Goal: Information Seeking & Learning: Learn about a topic

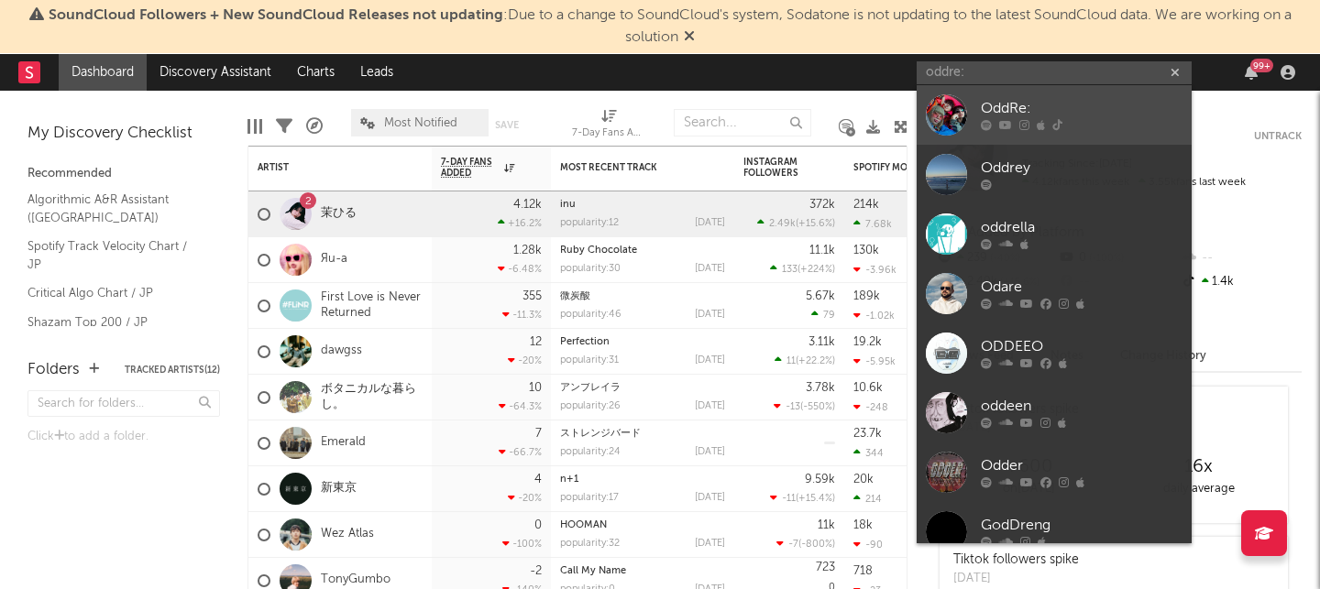
type input "oddre:"
click at [989, 103] on div "OddRe:" at bounding box center [1082, 109] width 202 height 22
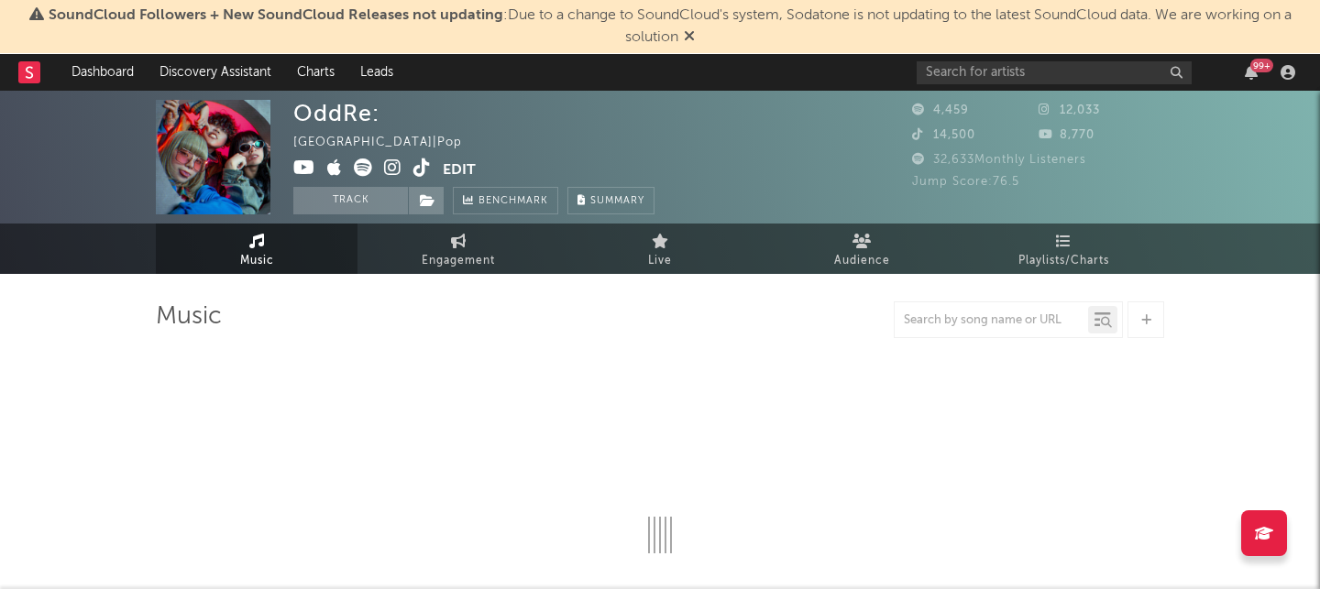
select select "1w"
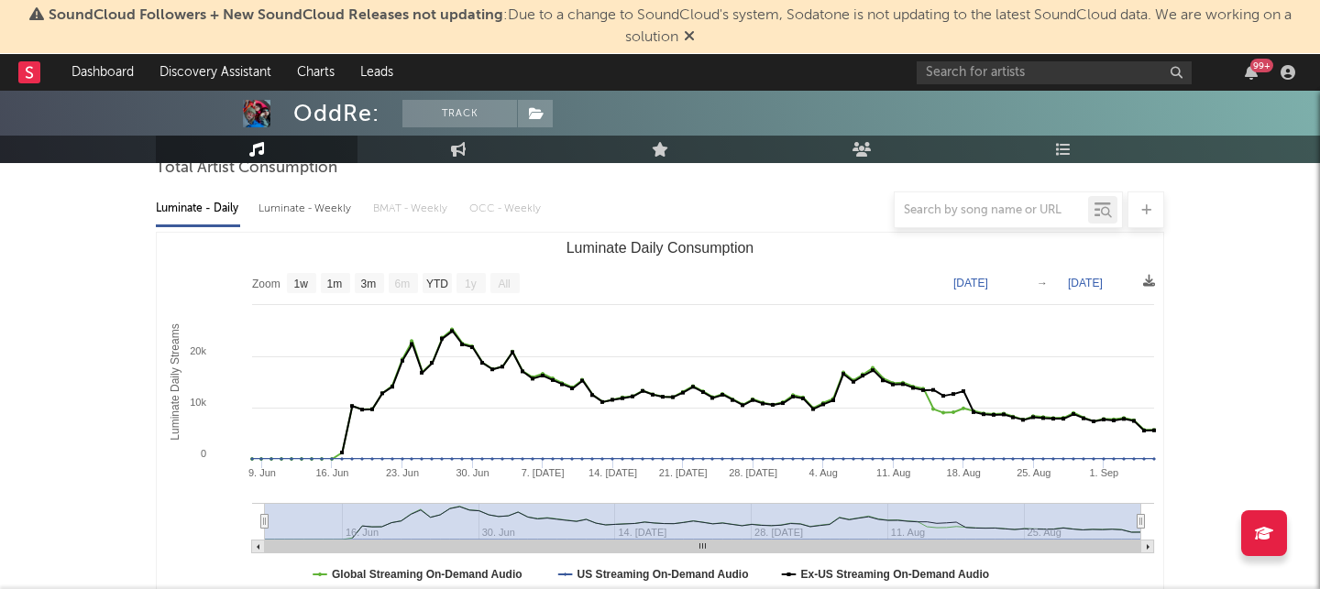
scroll to position [179, 0]
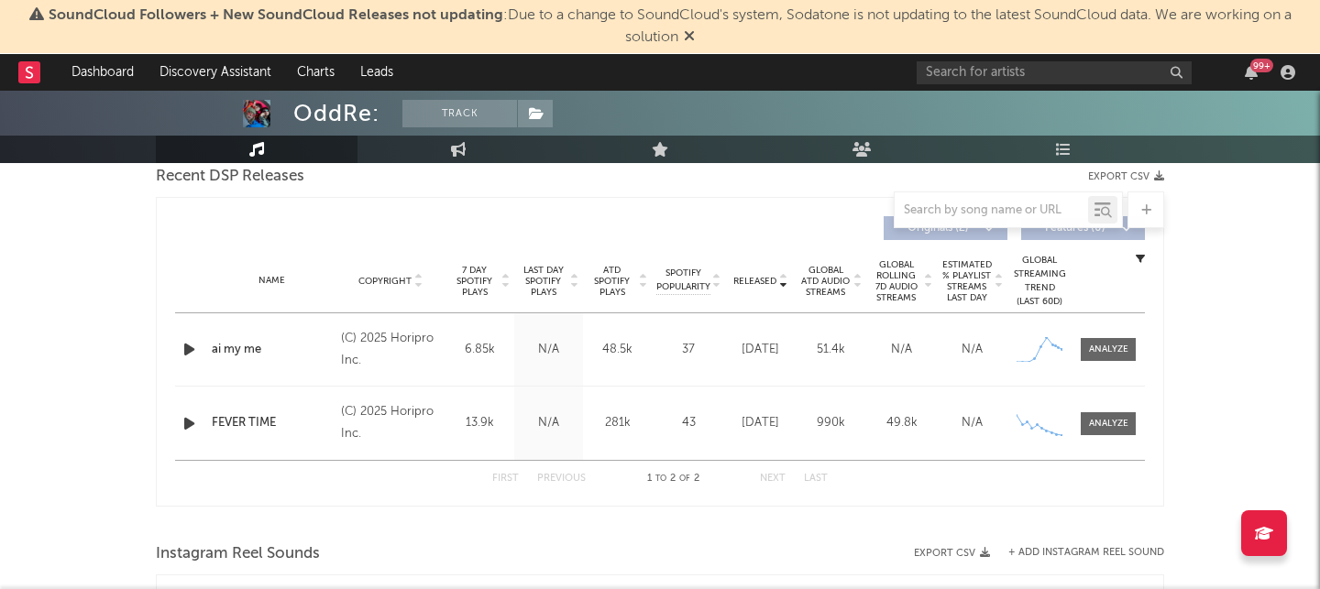
scroll to position [676, 0]
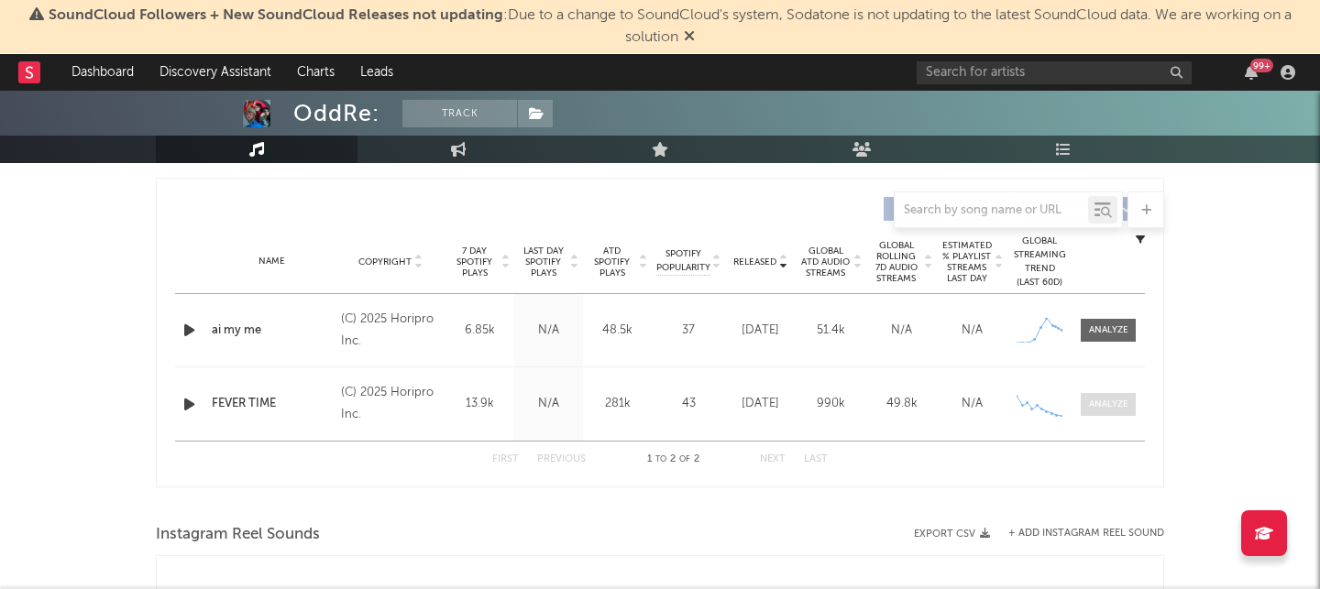
click at [1111, 401] on div at bounding box center [1108, 405] width 39 height 14
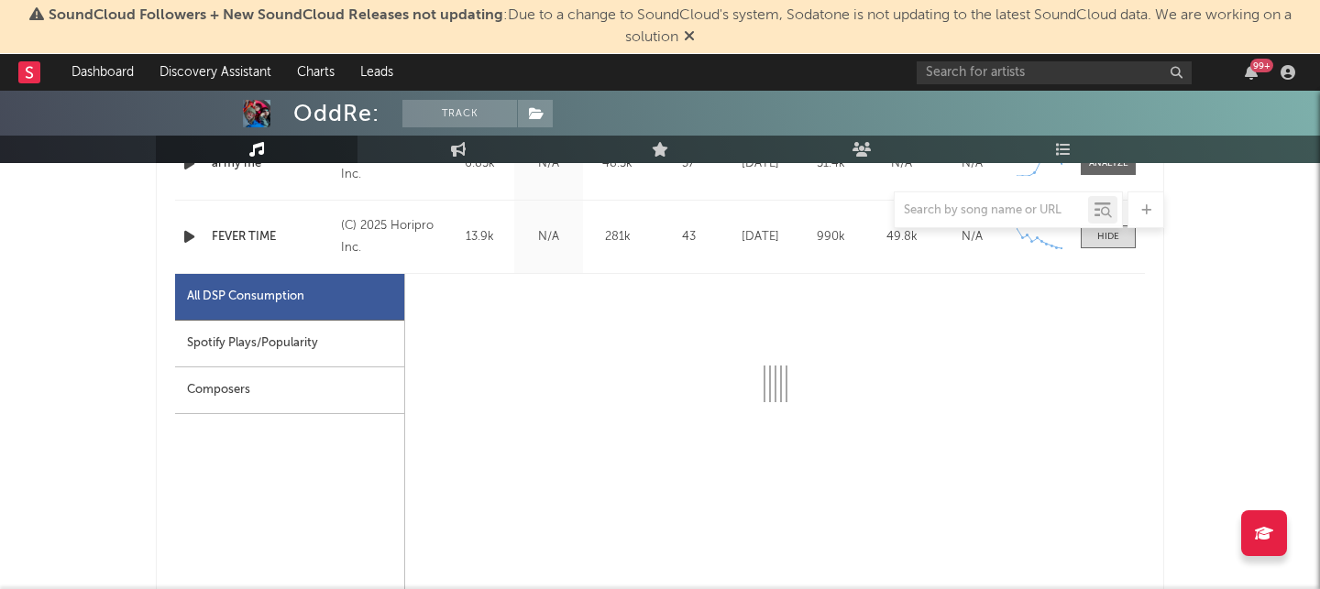
select select "1w"
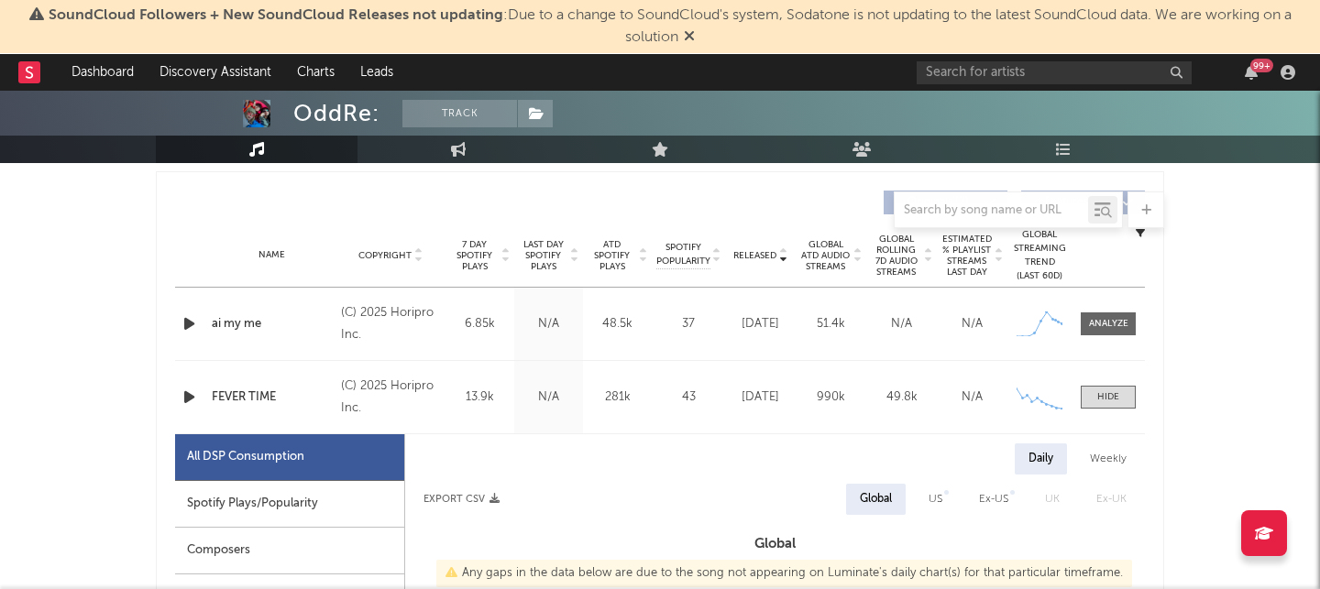
scroll to position [675, 0]
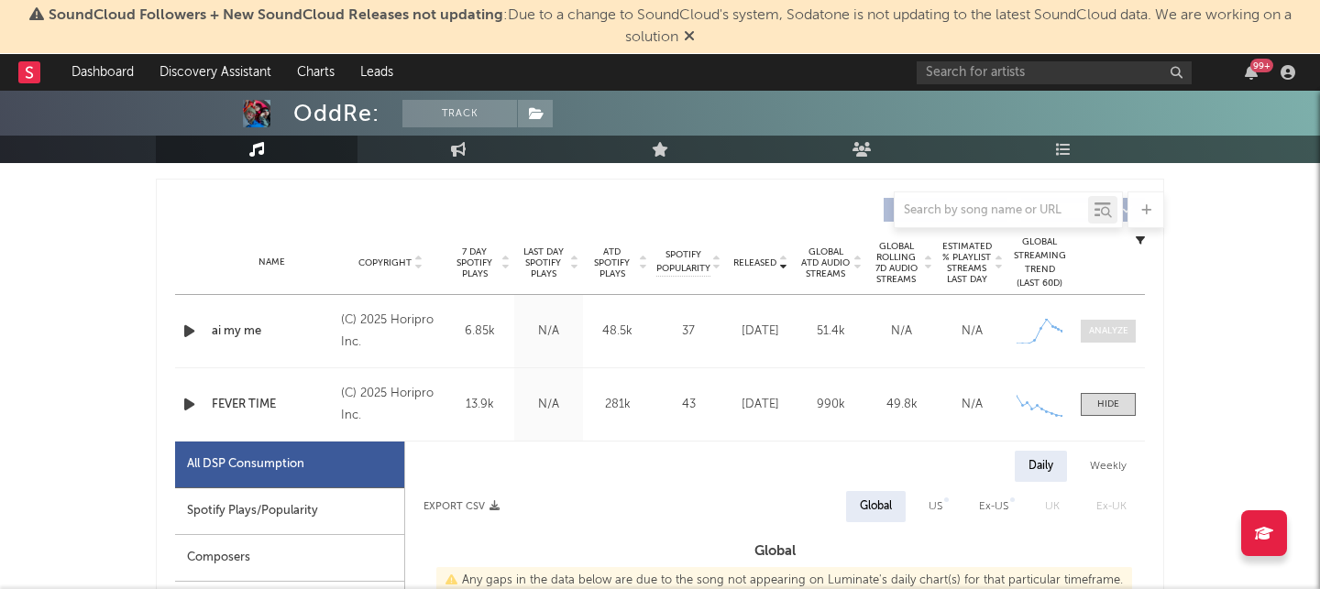
click at [1117, 333] on div at bounding box center [1108, 331] width 39 height 14
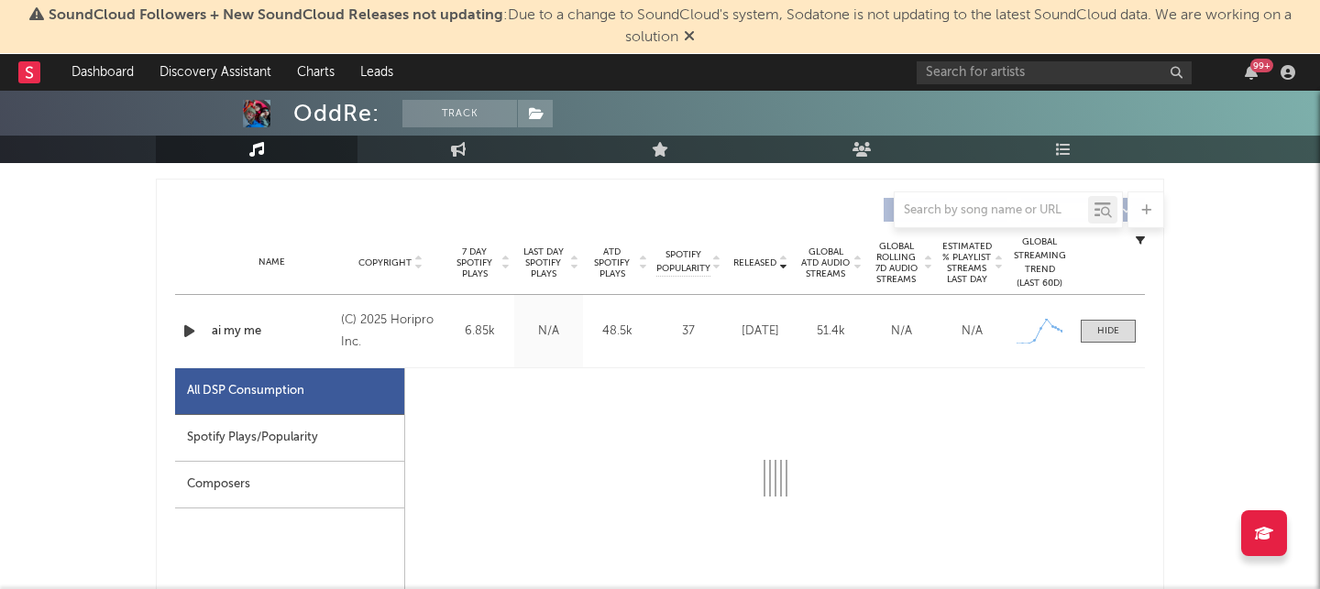
select select "1w"
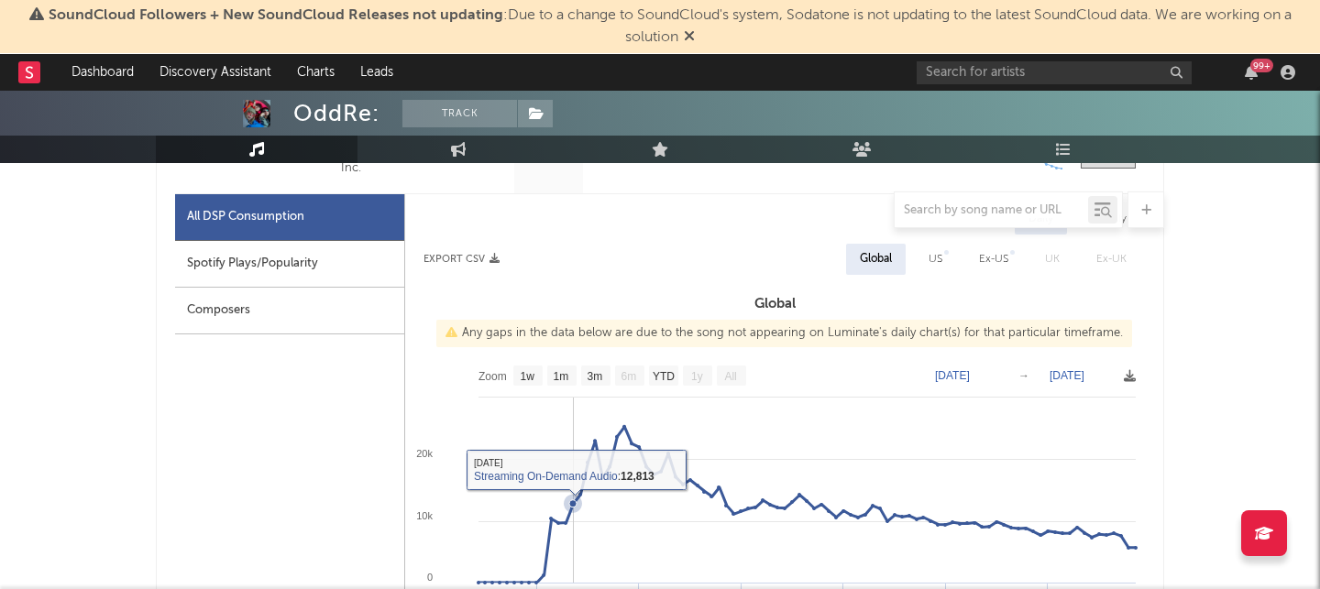
scroll to position [1776, 0]
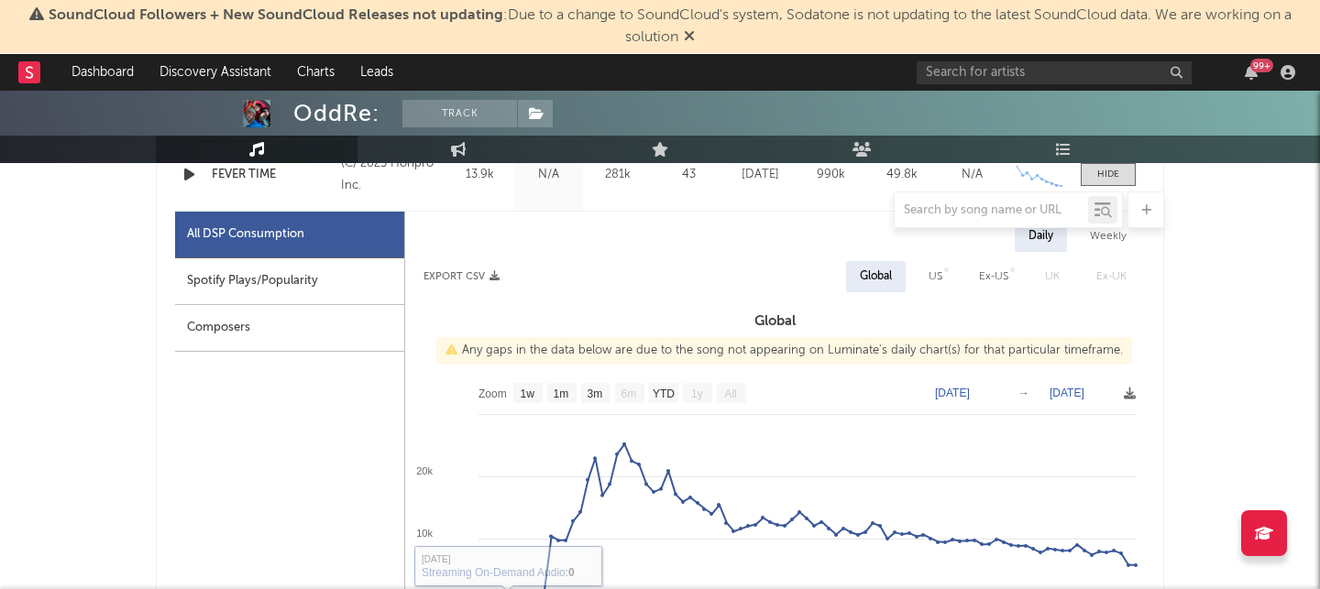
click at [287, 286] on div "Spotify Plays/Popularity" at bounding box center [289, 281] width 229 height 47
select select "1w"
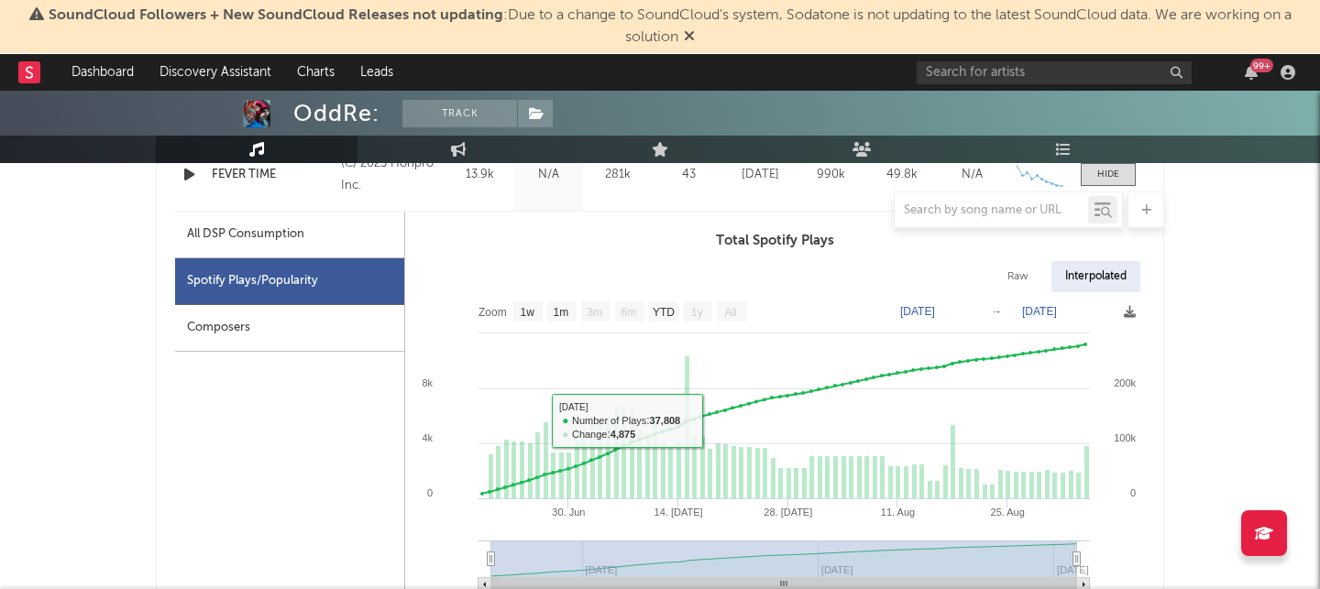
click at [230, 324] on div "Composers" at bounding box center [289, 328] width 229 height 47
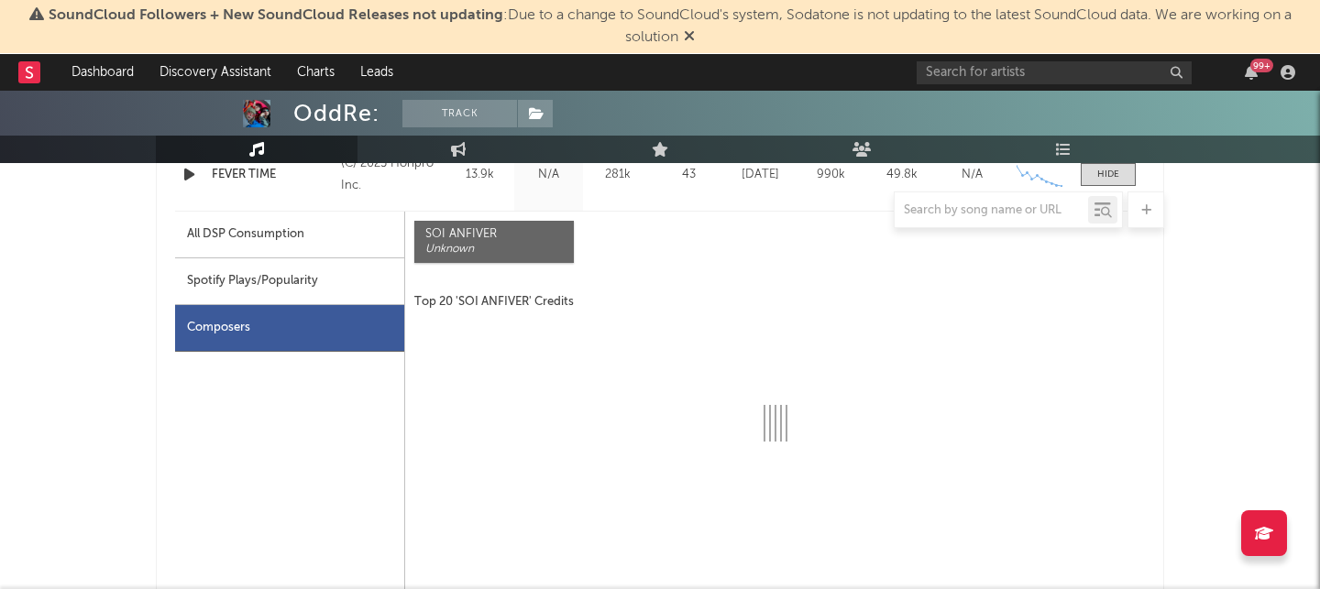
click at [269, 238] on div "All DSP Consumption" at bounding box center [245, 235] width 117 height 22
select select "1w"
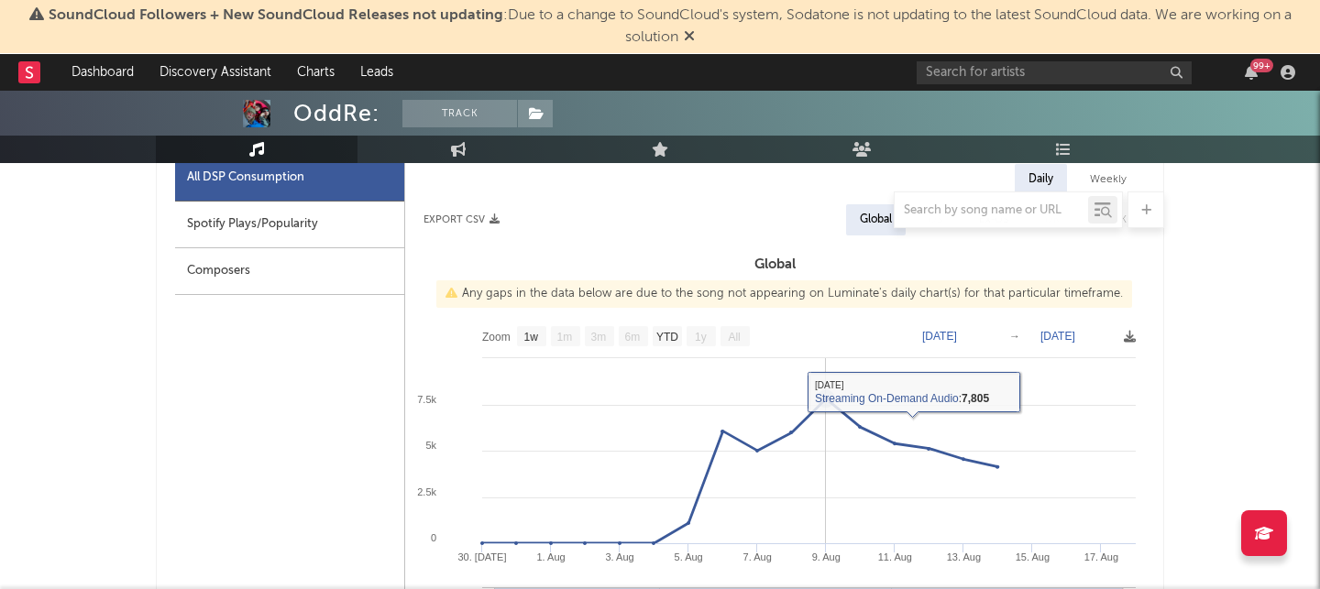
scroll to position [883, 0]
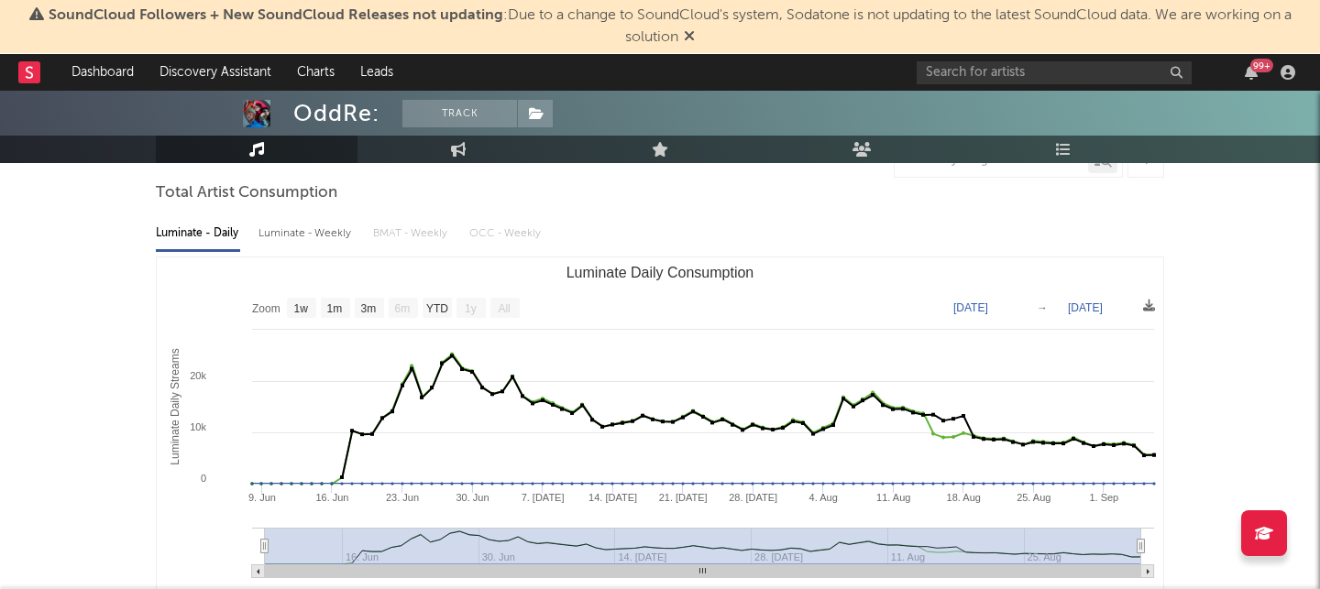
scroll to position [0, 0]
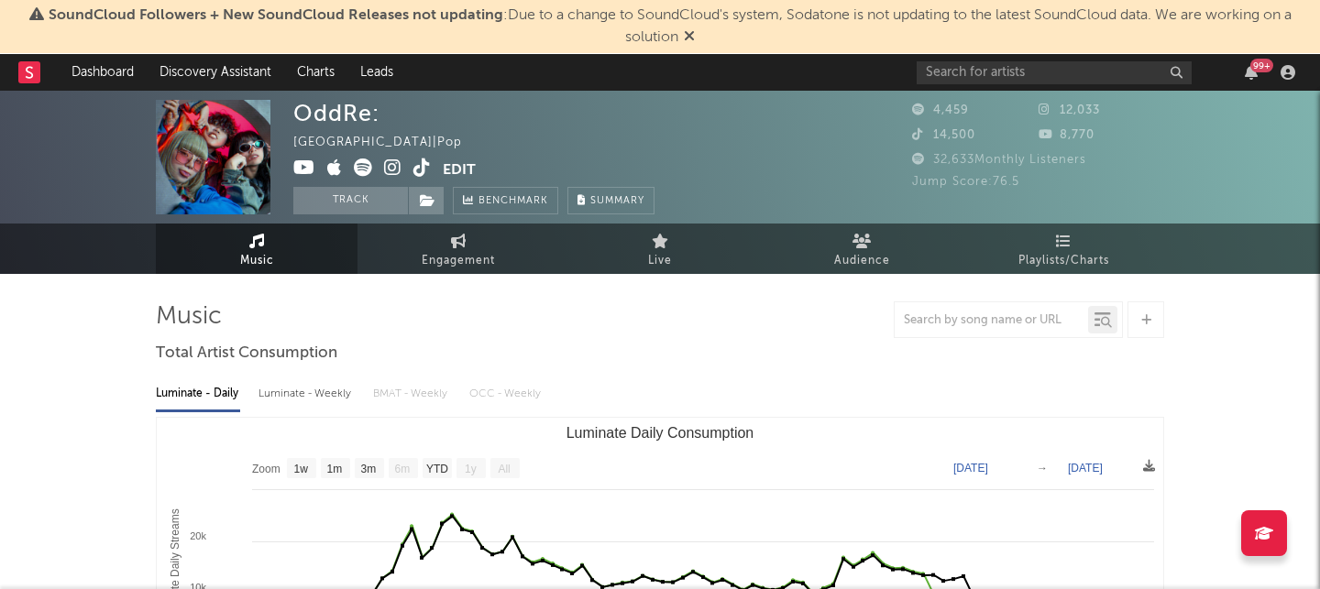
click at [416, 176] on icon at bounding box center [421, 168] width 17 height 18
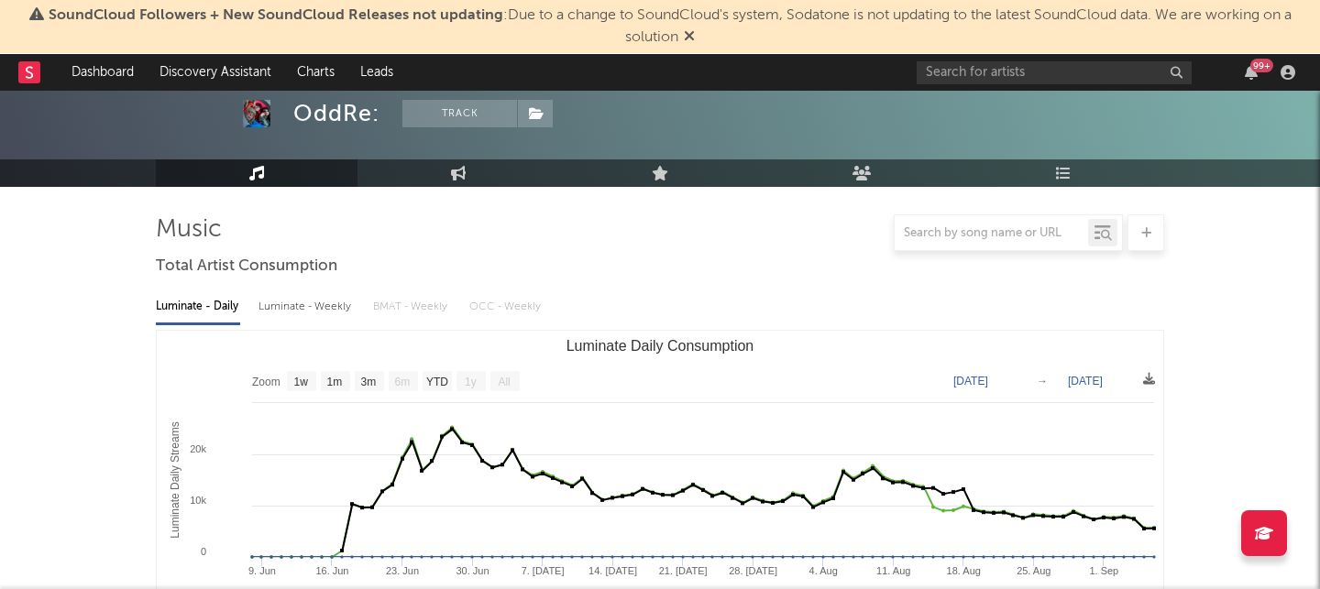
scroll to position [174, 0]
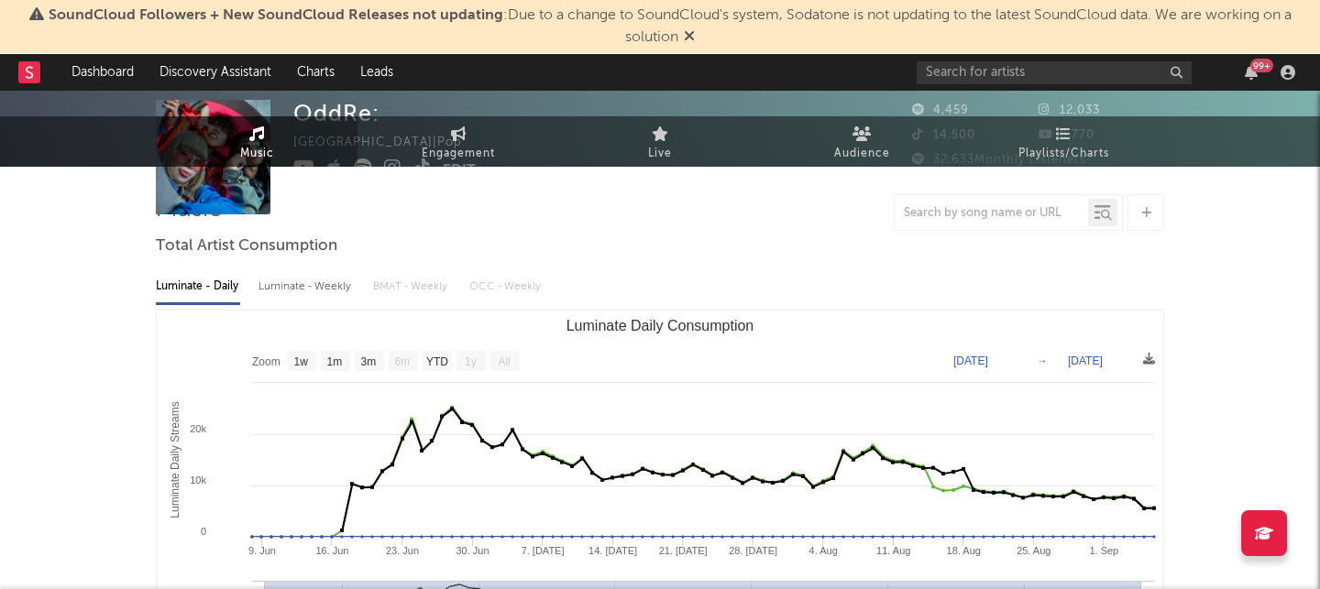
scroll to position [0, 0]
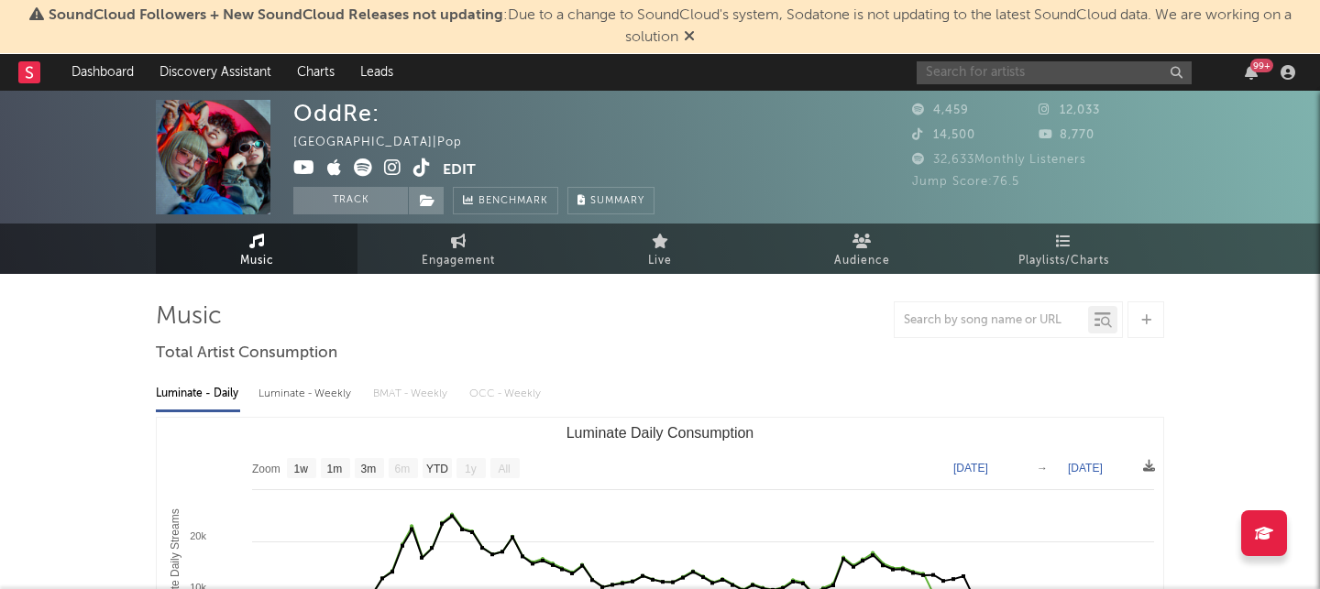
click at [971, 77] on input "text" at bounding box center [1054, 72] width 275 height 23
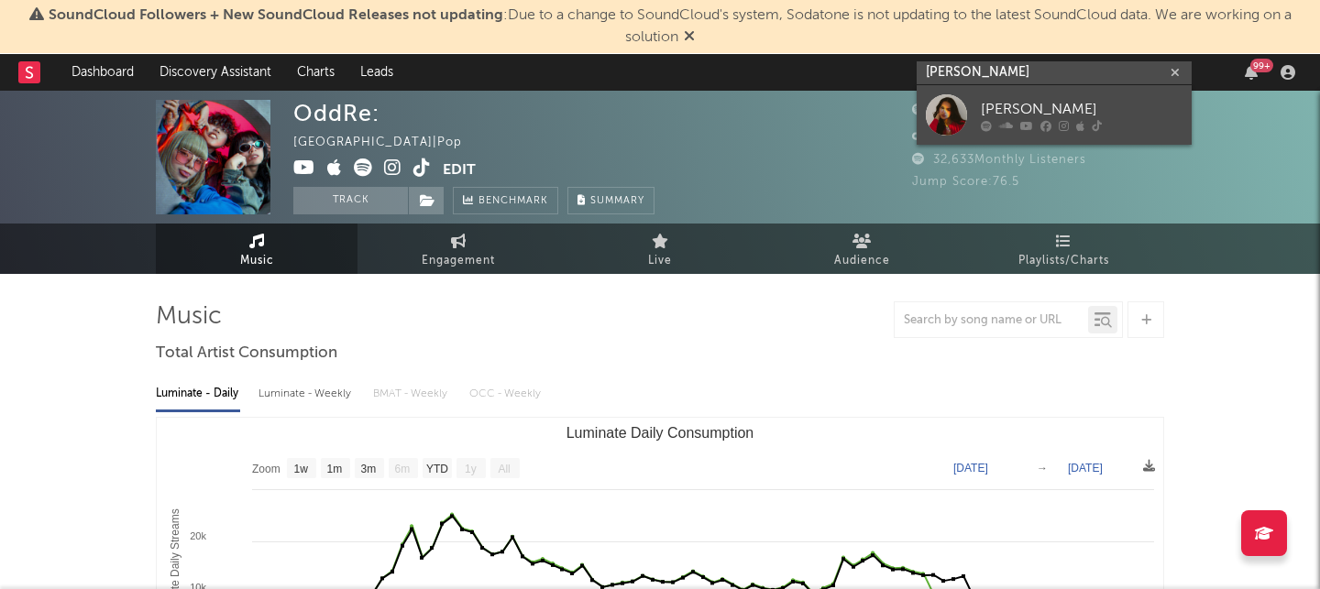
type input "[PERSON_NAME]"
click at [1002, 96] on link "[PERSON_NAME]" at bounding box center [1054, 115] width 275 height 60
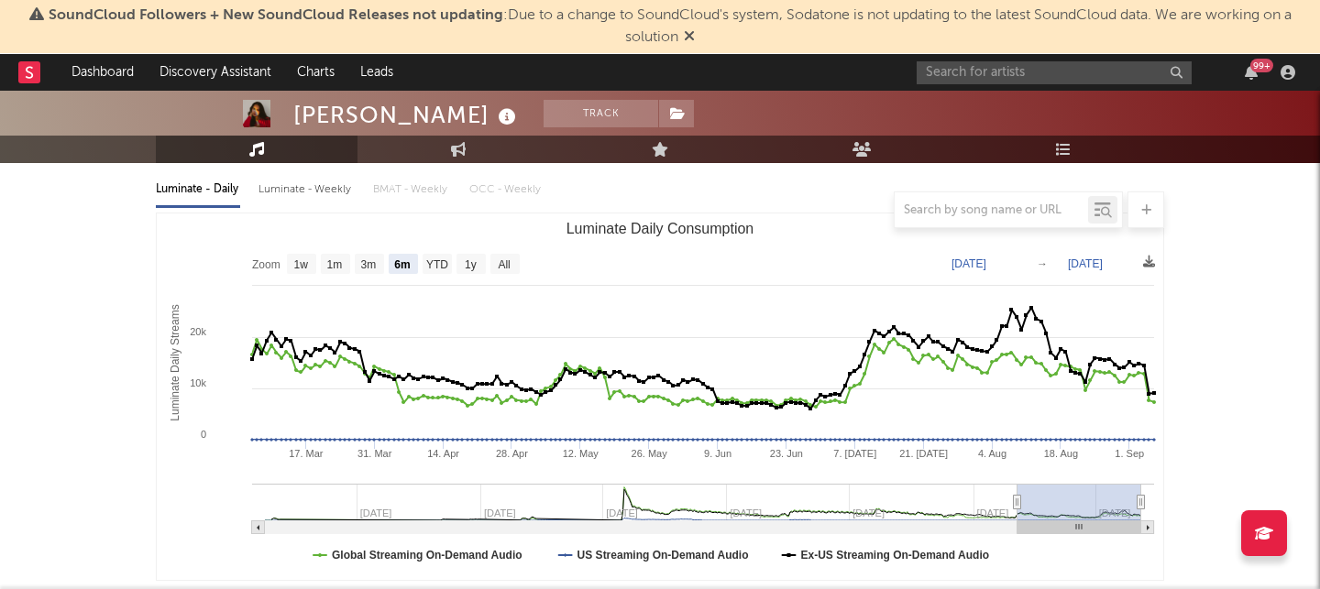
scroll to position [231, 0]
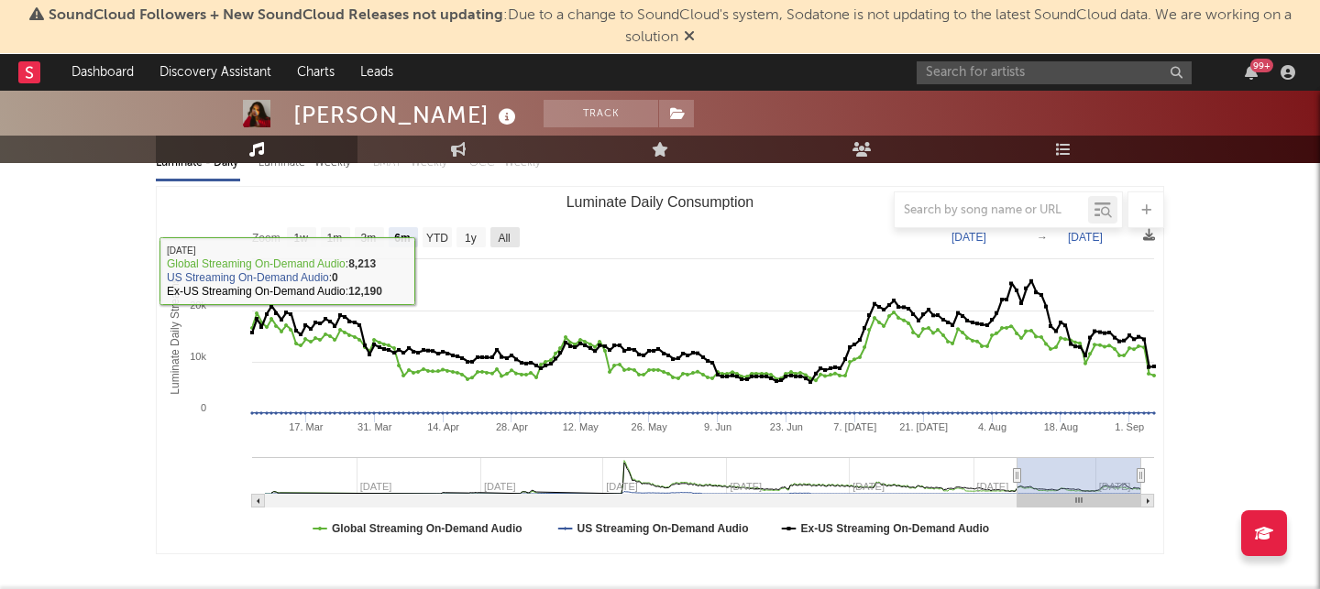
click at [507, 239] on text "All" at bounding box center [504, 238] width 12 height 13
select select "All"
type input "[DATE]"
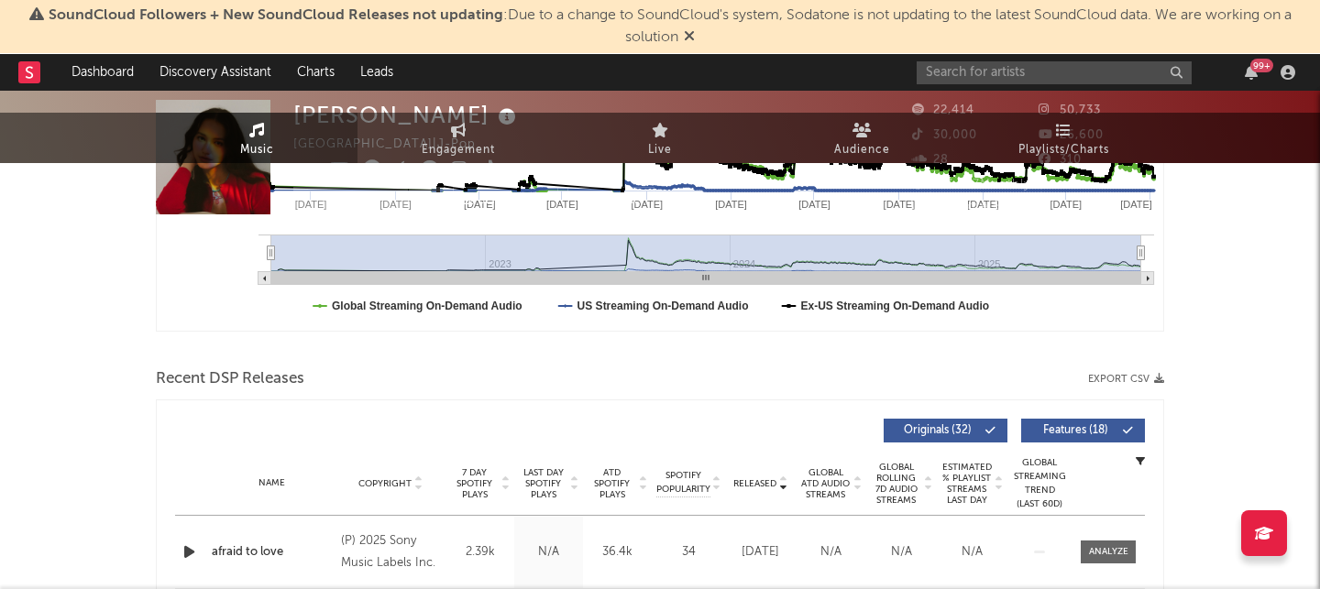
scroll to position [0, 0]
